Goal: Transaction & Acquisition: Purchase product/service

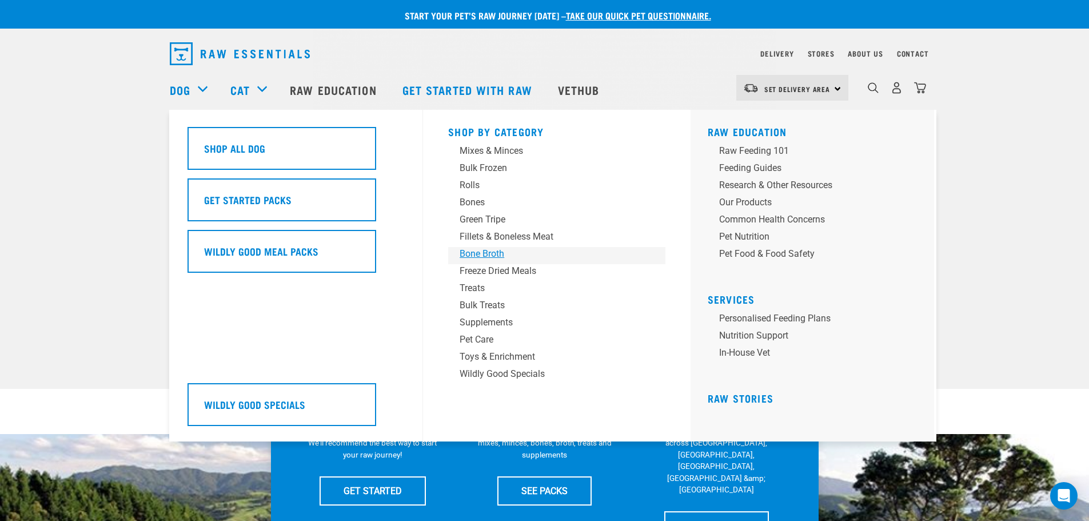
click at [485, 252] on div "Bone Broth" at bounding box center [549, 254] width 178 height 14
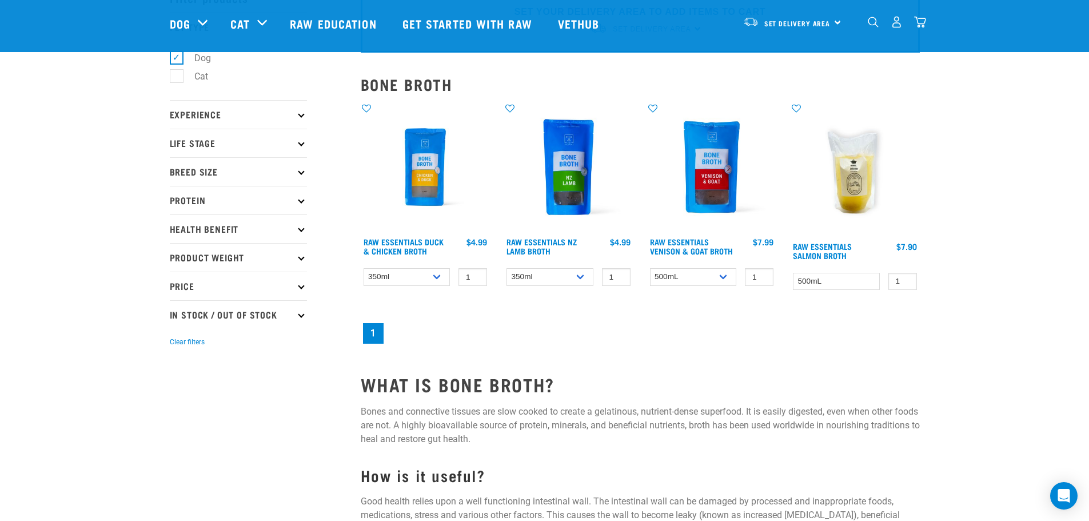
scroll to position [70, 0]
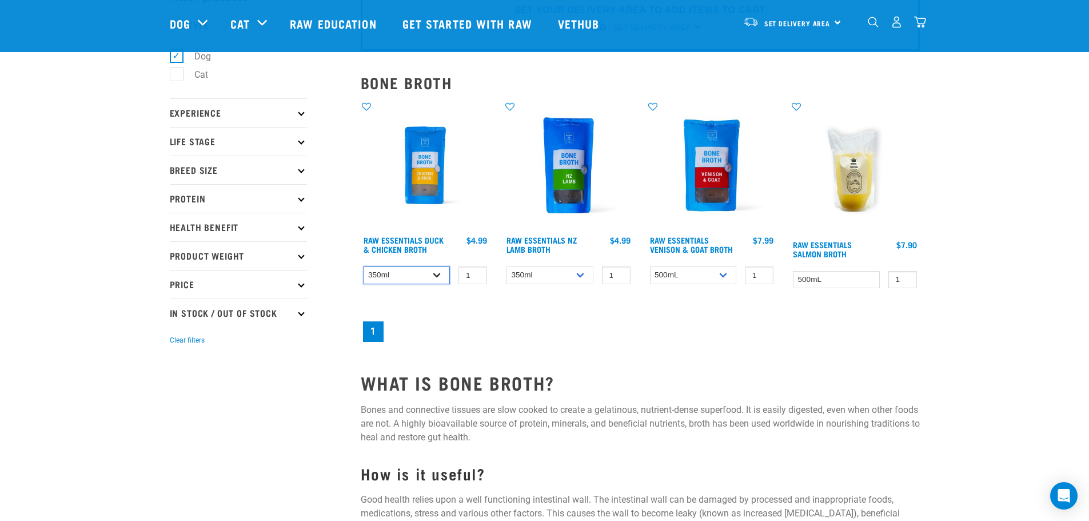
click at [439, 275] on select "350ml Bulk (40 pack)" at bounding box center [407, 275] width 87 height 18
select select "696497"
click at [364, 266] on select "350ml Bulk (40 pack)" at bounding box center [407, 275] width 87 height 18
click at [537, 271] on select "350ml Bulk (40 pack)" at bounding box center [550, 275] width 87 height 18
select select "696498"
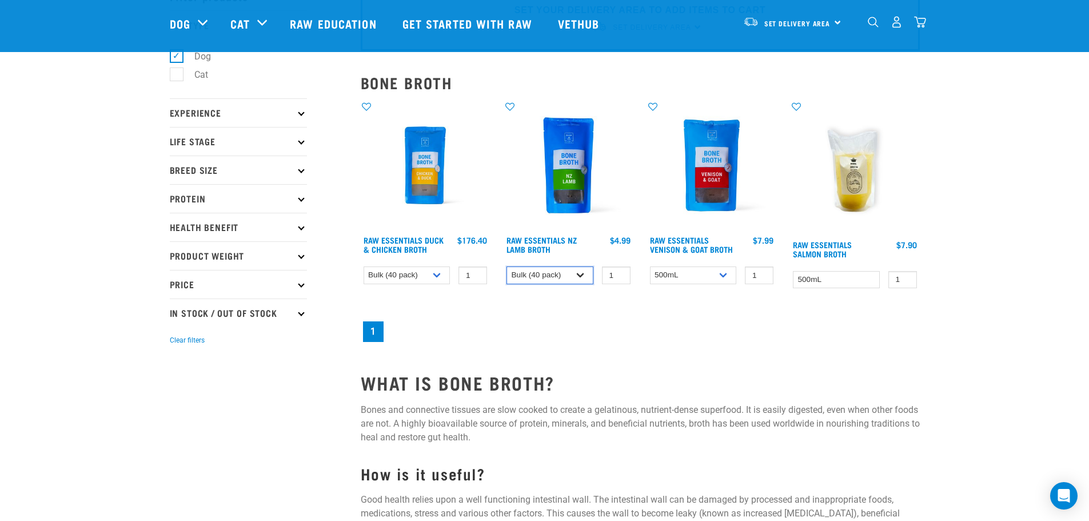
click at [507, 266] on select "350ml Bulk (40 pack)" at bounding box center [550, 275] width 87 height 18
click at [431, 272] on select "350ml Bulk (40 pack)" at bounding box center [407, 275] width 87 height 18
click at [364, 266] on select "350ml Bulk (40 pack)" at bounding box center [407, 275] width 87 height 18
click at [440, 276] on select "350ml Bulk (40 pack)" at bounding box center [407, 275] width 87 height 18
select select "696497"
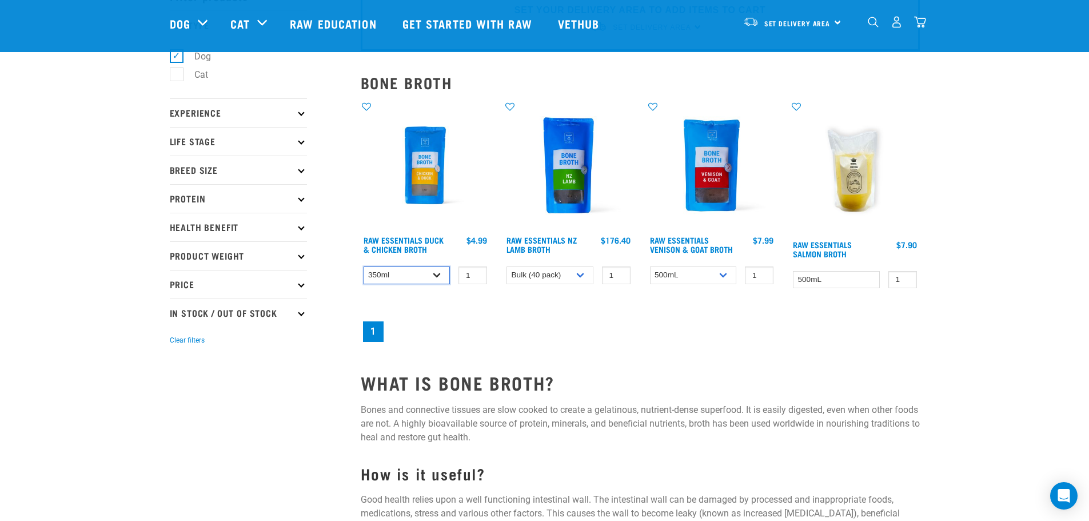
click at [364, 266] on select "350ml Bulk (40 pack)" at bounding box center [407, 275] width 87 height 18
click at [439, 305] on div "Raw Essentials Duck & Chicken Broth 1 0 100 0 100 1 0 100 0 1" at bounding box center [640, 223] width 573 height 258
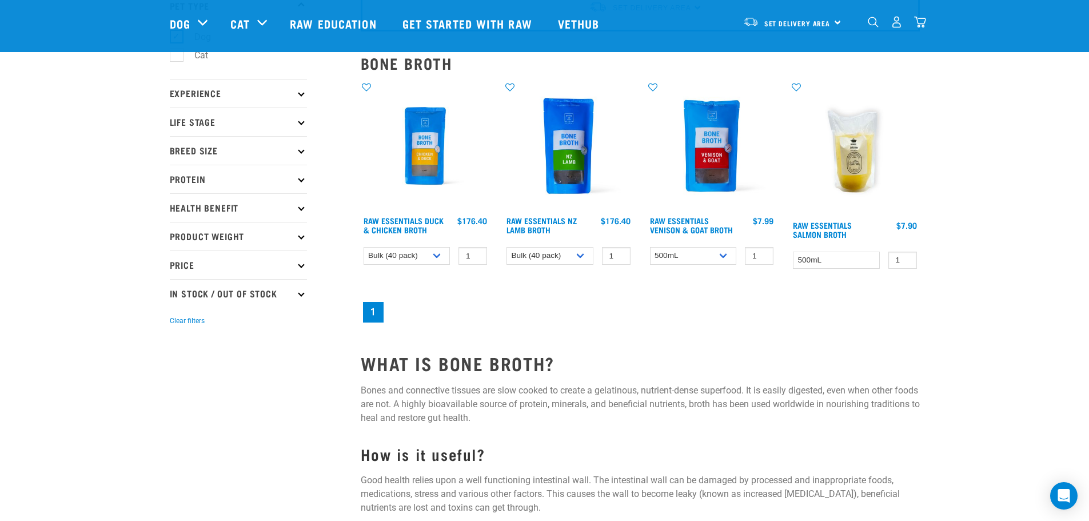
scroll to position [91, 0]
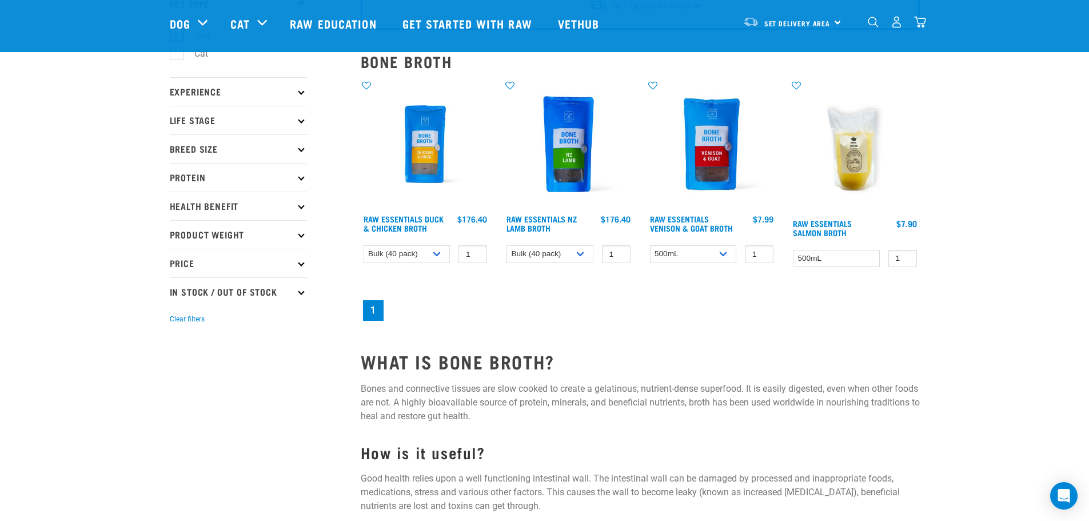
click at [858, 307] on nav "1" at bounding box center [640, 310] width 559 height 25
